Goal: Information Seeking & Learning: Learn about a topic

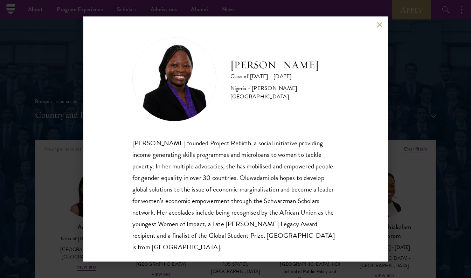
scroll to position [776, 0]
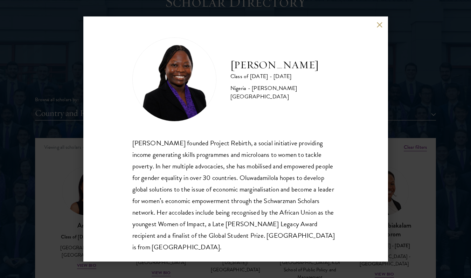
click at [379, 29] on div "[PERSON_NAME] Class of [DATE] - [DATE] [GEOGRAPHIC_DATA] - [PERSON_NAME][GEOGRA…" at bounding box center [235, 138] width 304 height 245
click at [376, 24] on button at bounding box center [379, 25] width 6 height 6
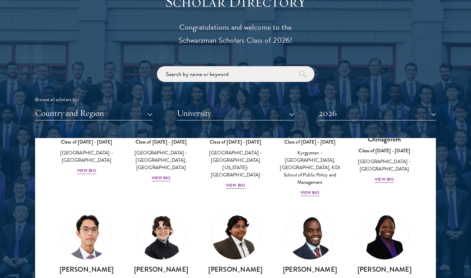
scroll to position [97, 0]
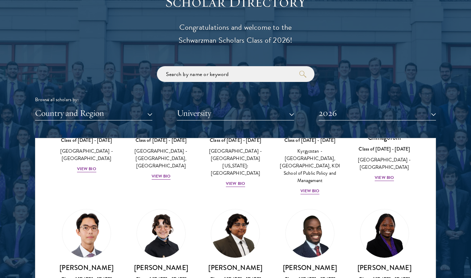
click at [263, 173] on div "[PERSON_NAME] Class of [DATE] - [DATE] [GEOGRAPHIC_DATA] - [GEOGRAPHIC_DATA][US…" at bounding box center [235, 129] width 75 height 132
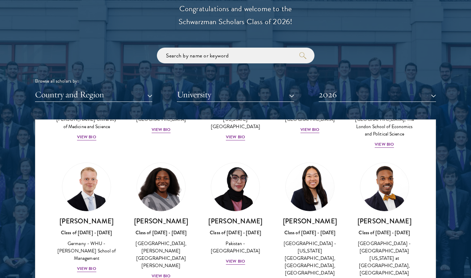
scroll to position [1428, 0]
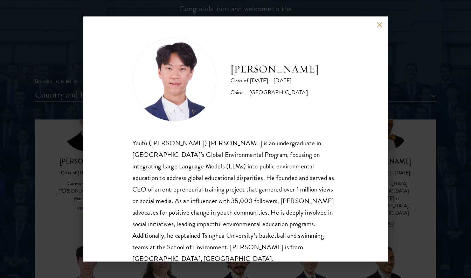
scroll to position [12, 0]
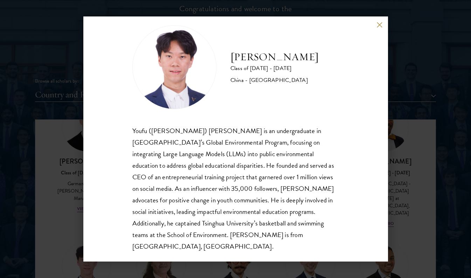
click at [379, 24] on button at bounding box center [379, 25] width 6 height 6
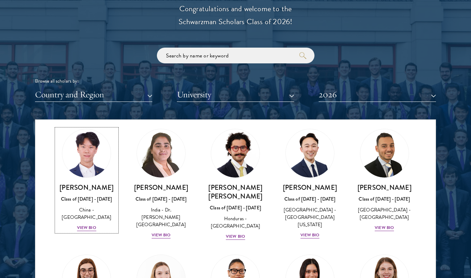
scroll to position [1541, 0]
click at [83, 252] on img at bounding box center [86, 278] width 53 height 53
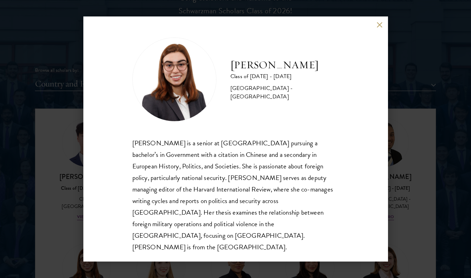
scroll to position [805, 0]
click at [374, 27] on div "[PERSON_NAME] Class of [DATE] - [DATE] [GEOGRAPHIC_DATA] - [GEOGRAPHIC_DATA] [P…" at bounding box center [235, 138] width 304 height 245
click at [377, 28] on button at bounding box center [379, 25] width 6 height 6
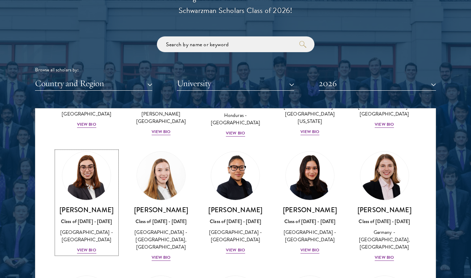
scroll to position [1635, 0]
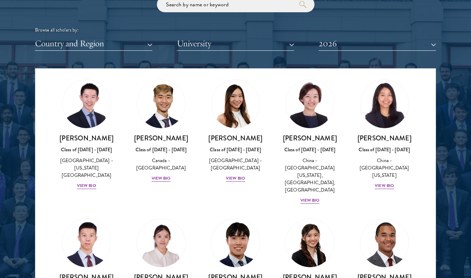
scroll to position [1995, 0]
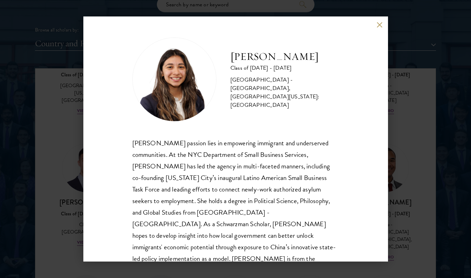
scroll to position [12, 0]
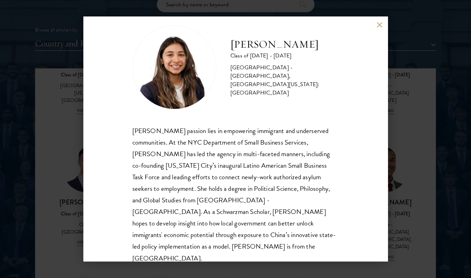
click at [379, 26] on button at bounding box center [379, 25] width 6 height 6
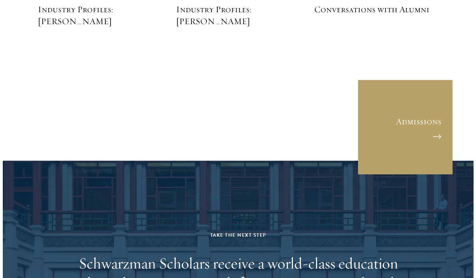
scroll to position [2142, 0]
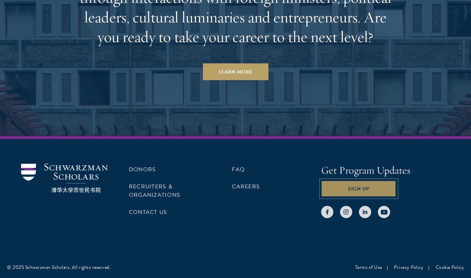
click at [346, 189] on button "Sign Up" at bounding box center [358, 188] width 75 height 17
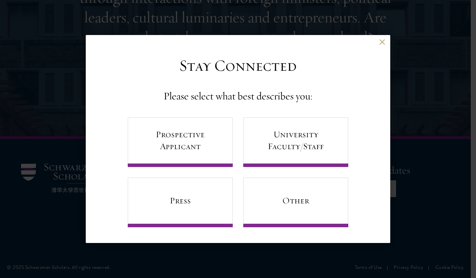
click at [235, 148] on div "Prospective Applicant University Faculty/Staff Press Other" at bounding box center [238, 172] width 220 height 110
click at [220, 150] on link "Prospective Applicant" at bounding box center [180, 142] width 105 height 50
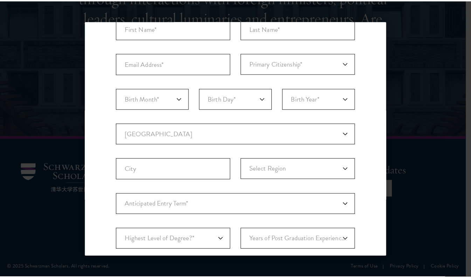
scroll to position [198, 0]
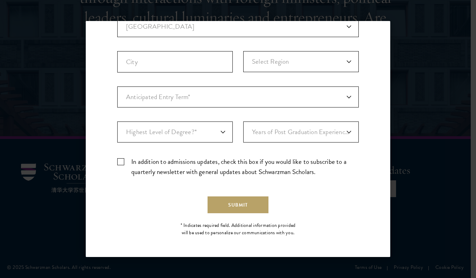
click at [396, 37] on div "Back Stay Connected Please select what best describes you: Prospective Applican…" at bounding box center [238, 139] width 476 height 236
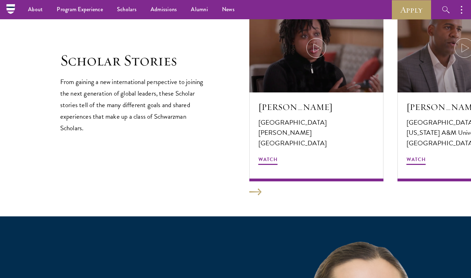
scroll to position [1090, 0]
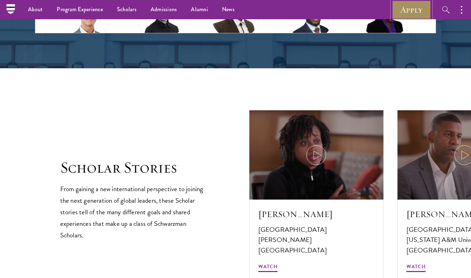
drag, startPoint x: 404, startPoint y: 6, endPoint x: 281, endPoint y: 51, distance: 131.9
click at [404, 6] on link "Apply" at bounding box center [410, 9] width 39 height 19
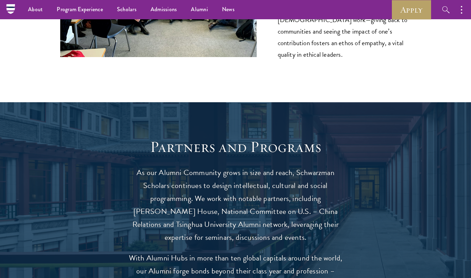
scroll to position [897, 0]
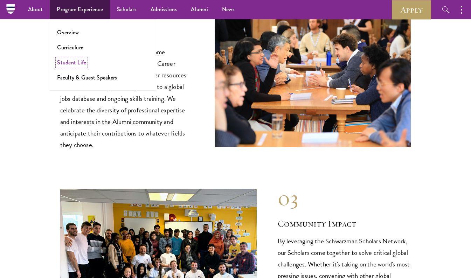
click at [77, 61] on link "Student Life" at bounding box center [71, 62] width 29 height 8
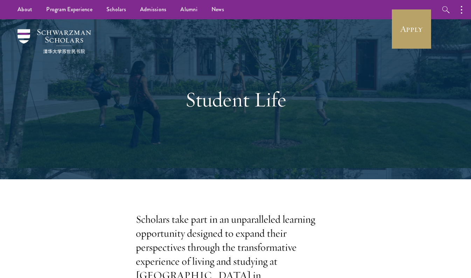
drag, startPoint x: 292, startPoint y: 103, endPoint x: 182, endPoint y: 94, distance: 110.2
drag, startPoint x: 182, startPoint y: 94, endPoint x: 142, endPoint y: 180, distance: 94.7
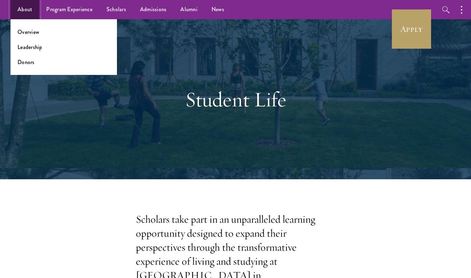
click at [23, 11] on link "About" at bounding box center [24, 9] width 29 height 19
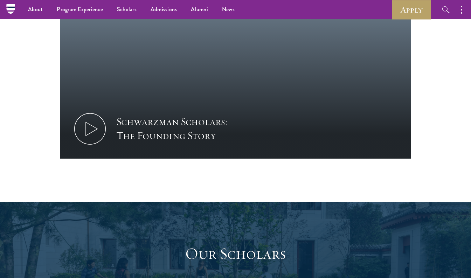
scroll to position [978, 0]
